Goal: Information Seeking & Learning: Understand process/instructions

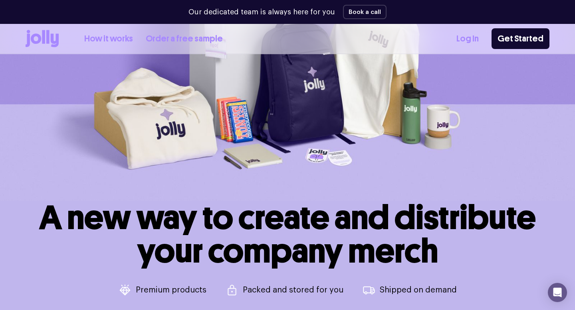
scroll to position [139, 0]
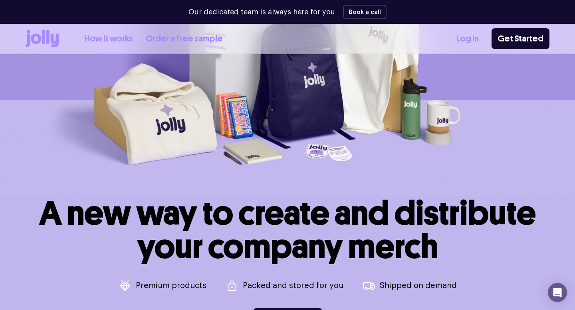
click at [172, 40] on link "Order a free sample" at bounding box center [184, 38] width 77 height 13
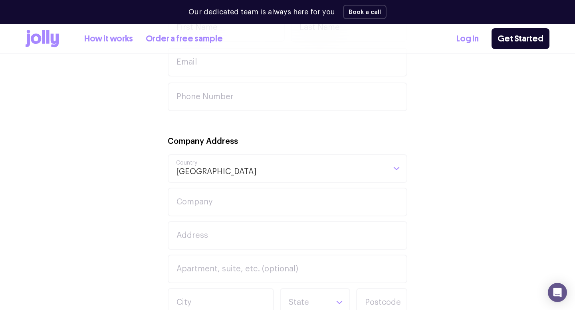
scroll to position [388, 0]
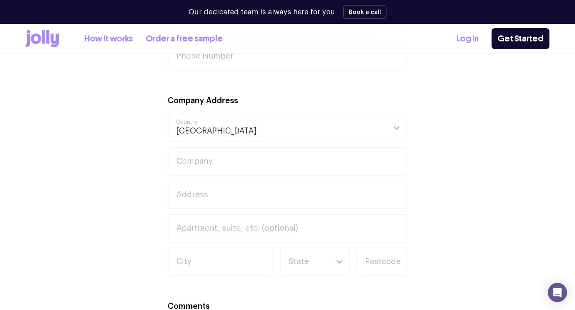
click at [106, 40] on link "How it works" at bounding box center [108, 38] width 49 height 13
